Goal: Task Accomplishment & Management: Manage account settings

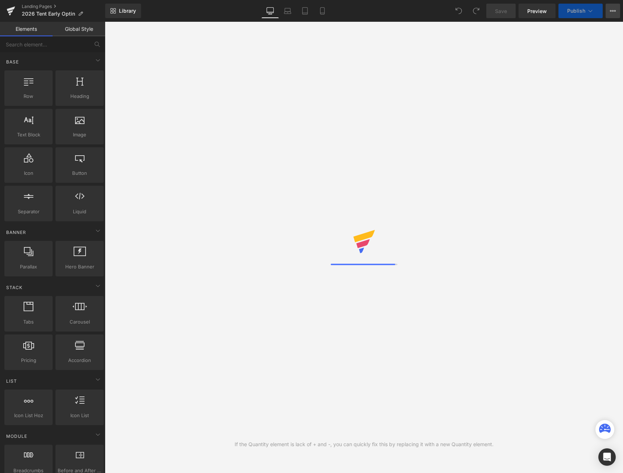
click at [613, 13] on icon at bounding box center [613, 11] width 6 height 6
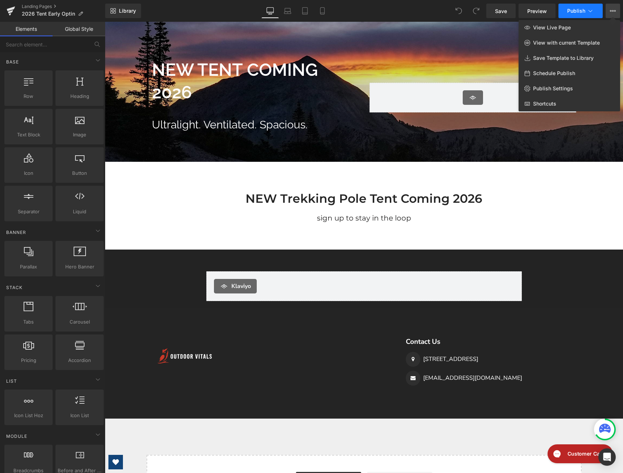
click at [587, 12] on icon at bounding box center [590, 10] width 7 height 7
click at [565, 87] on span "Publish Settings" at bounding box center [553, 88] width 40 height 7
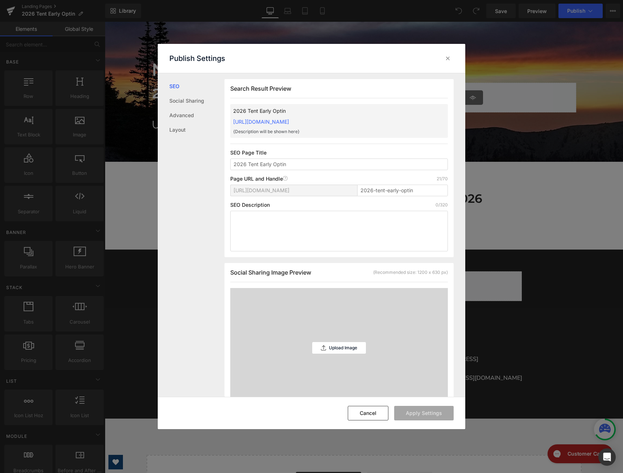
scroll to position [0, 0]
click at [178, 128] on link "Layout" at bounding box center [196, 130] width 55 height 15
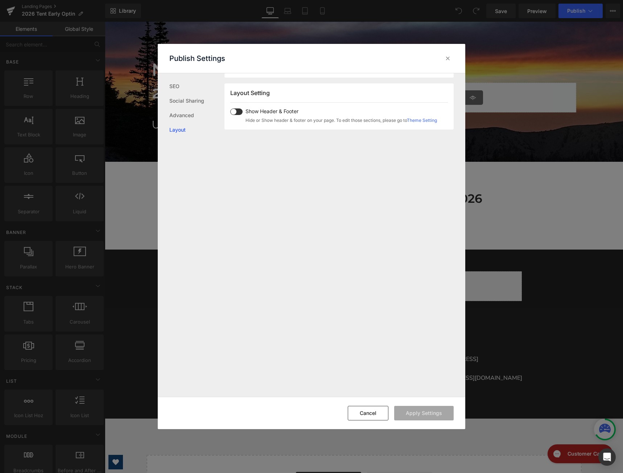
scroll to position [432, 0]
click at [237, 107] on span at bounding box center [236, 107] width 12 height 7
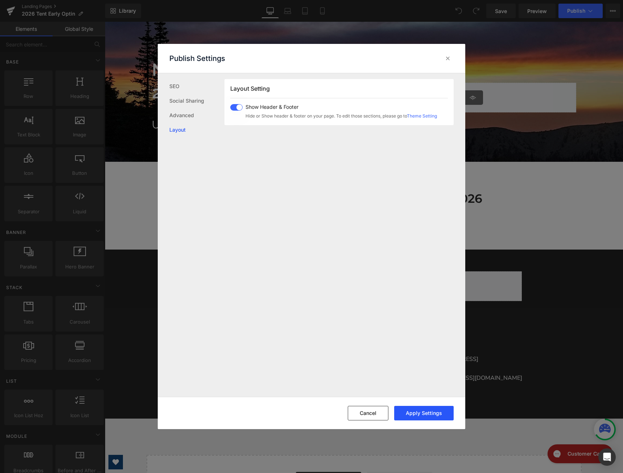
click at [426, 408] on button "Apply Settings" at bounding box center [423, 413] width 59 height 15
click at [447, 59] on icon at bounding box center [447, 58] width 7 height 7
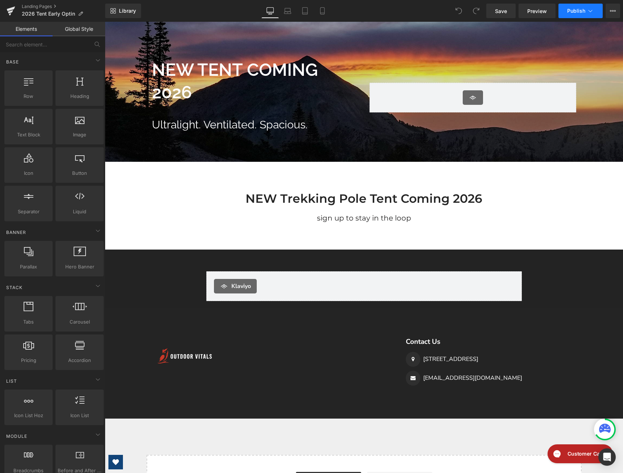
click at [572, 10] on span "Publish" at bounding box center [576, 11] width 18 height 6
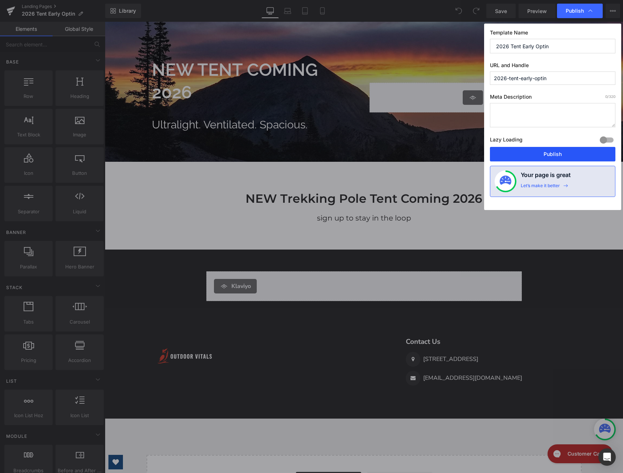
click at [530, 150] on button "Publish" at bounding box center [552, 154] width 125 height 15
